Goal: Task Accomplishment & Management: Manage account settings

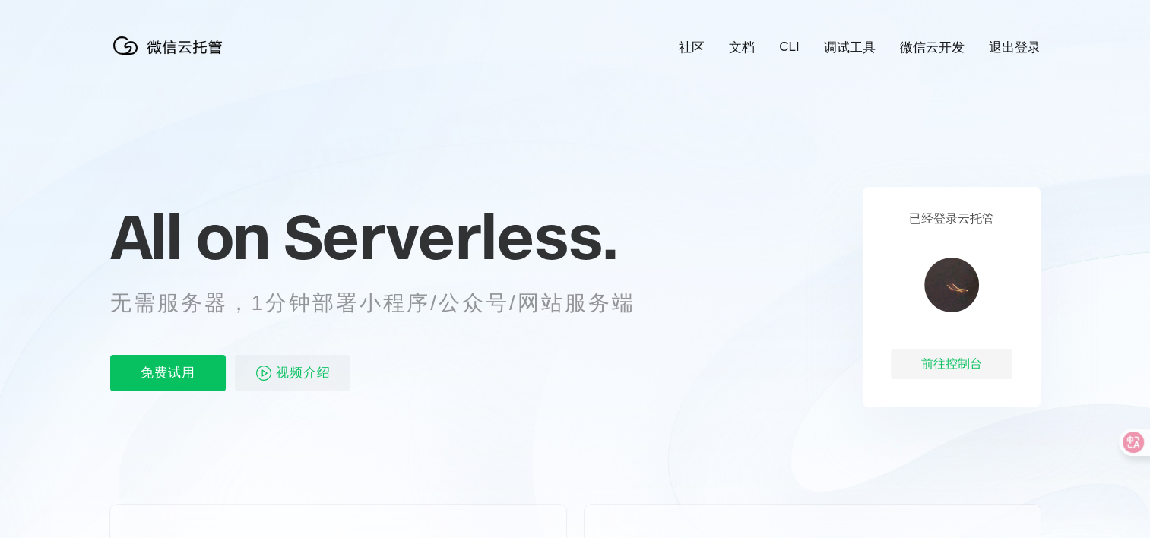
scroll to position [0, 2702]
click at [1005, 54] on link "退出登录" at bounding box center [1015, 47] width 52 height 17
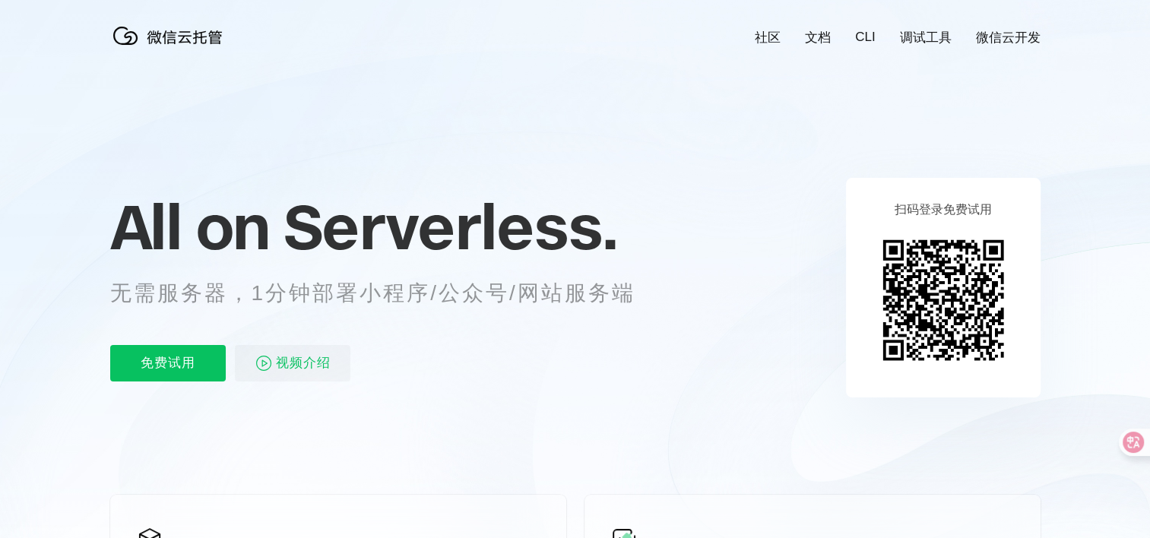
scroll to position [0, 0]
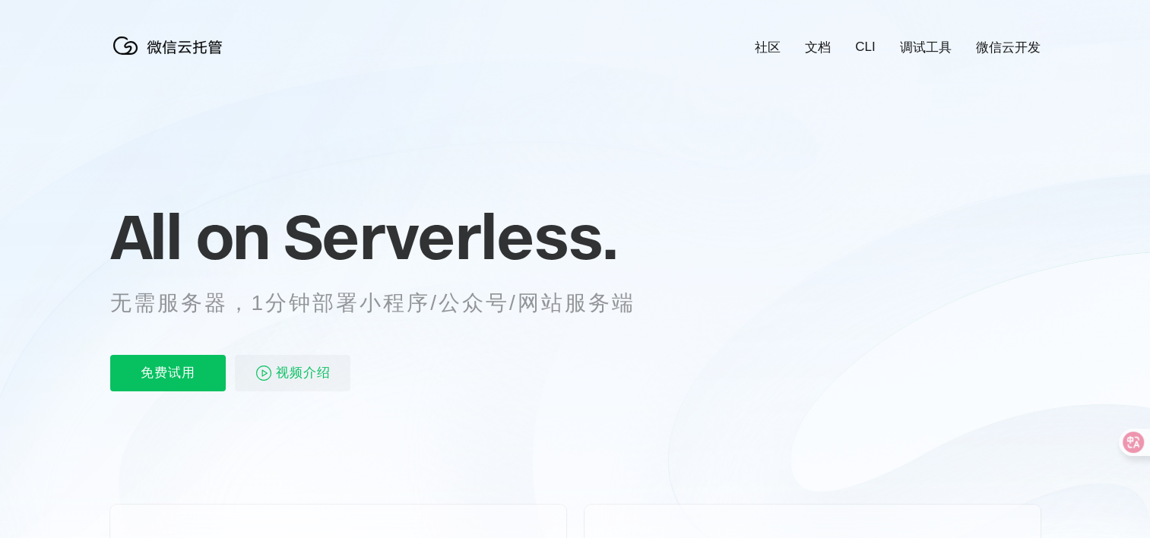
scroll to position [0, 2702]
